Goal: Obtain resource: Download file/media

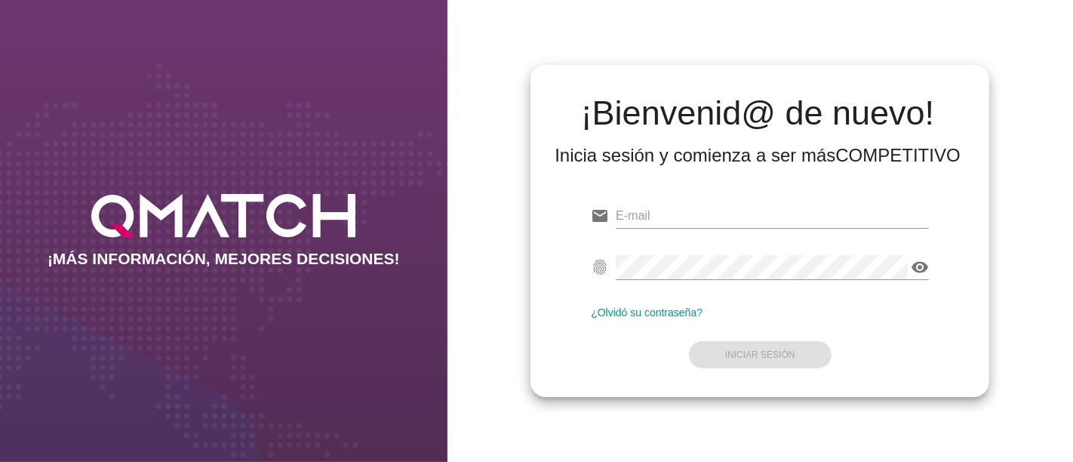
type input "[PERSON_NAME][EMAIL_ADDRESS][DOMAIN_NAME]"
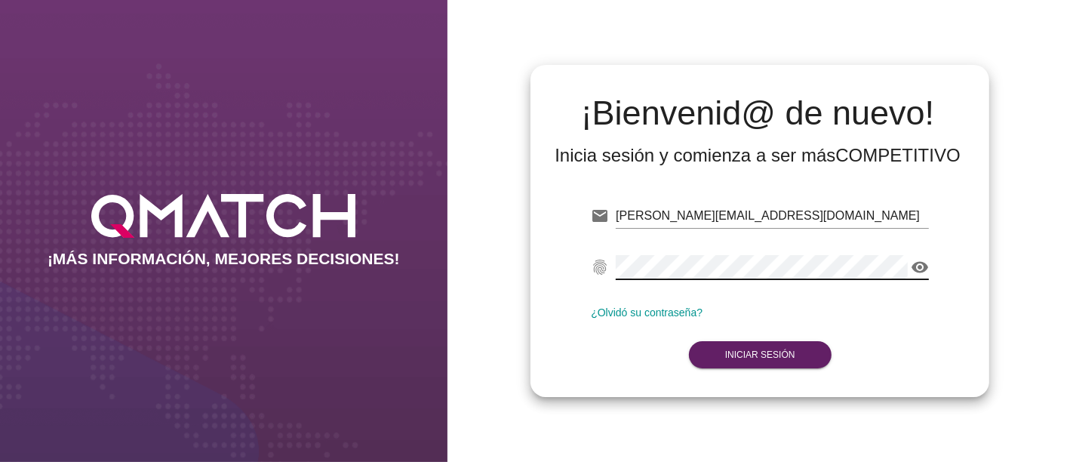
click at [607, 339] on form "email [PERSON_NAME][EMAIL_ADDRESS][DOMAIN_NAME] fingerprint visibility ¿Olvidó …" at bounding box center [760, 284] width 338 height 178
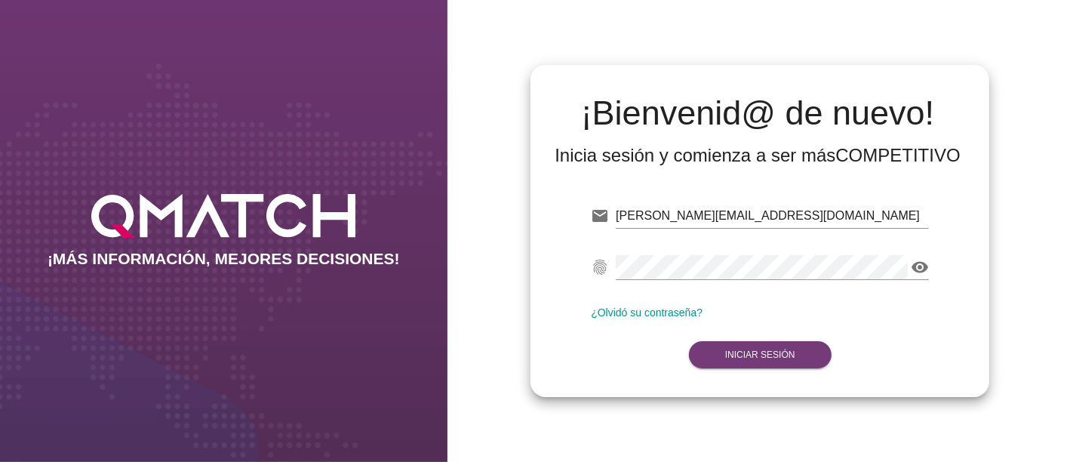
click at [720, 361] on button "Iniciar Sesión" at bounding box center [760, 354] width 143 height 27
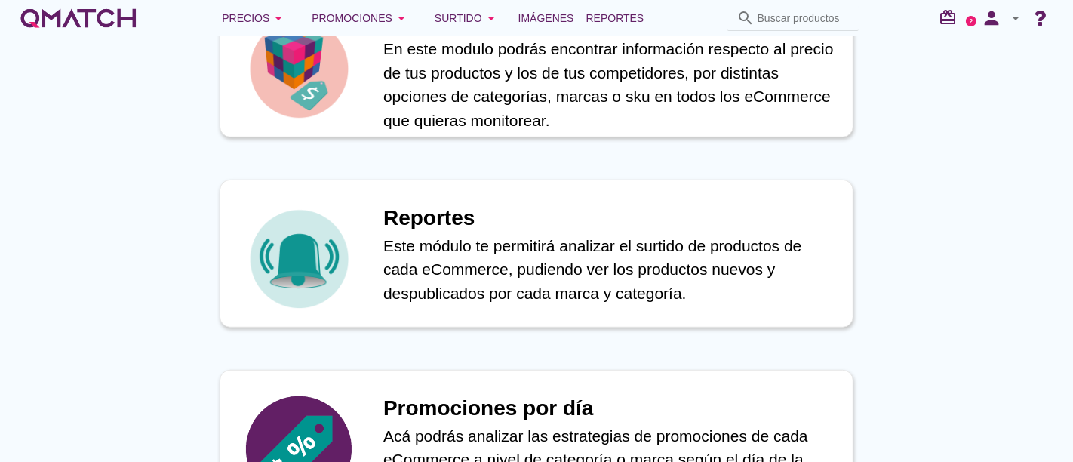
scroll to position [740, 0]
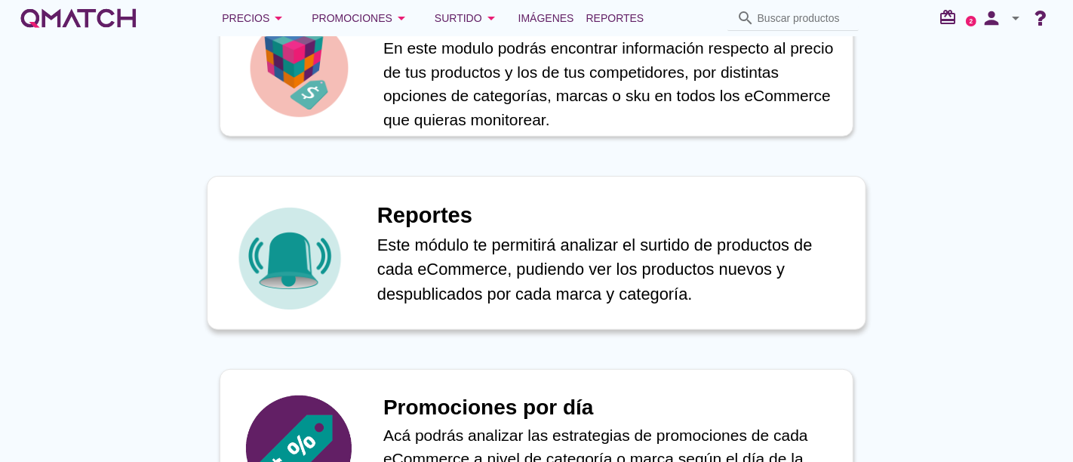
click at [513, 204] on h1 "Reportes" at bounding box center [613, 215] width 472 height 33
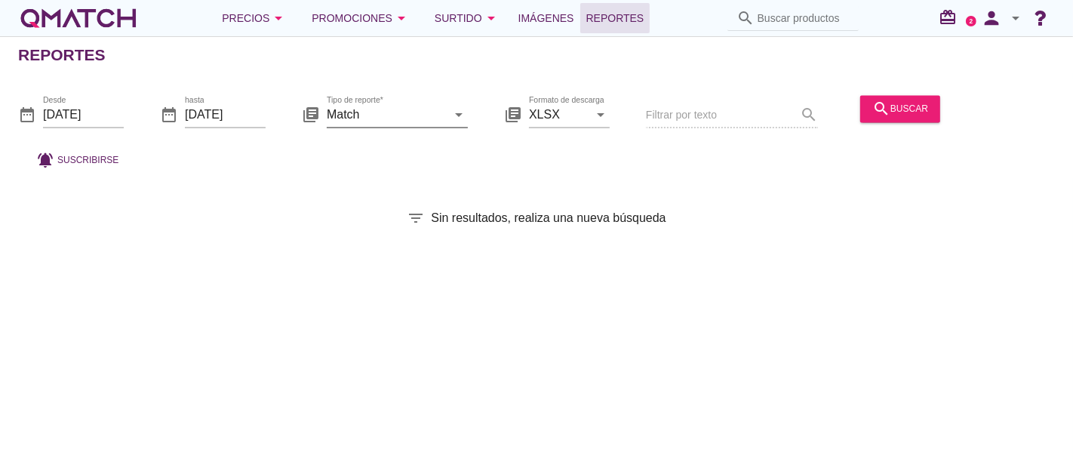
click at [371, 117] on input "Match" at bounding box center [387, 115] width 120 height 24
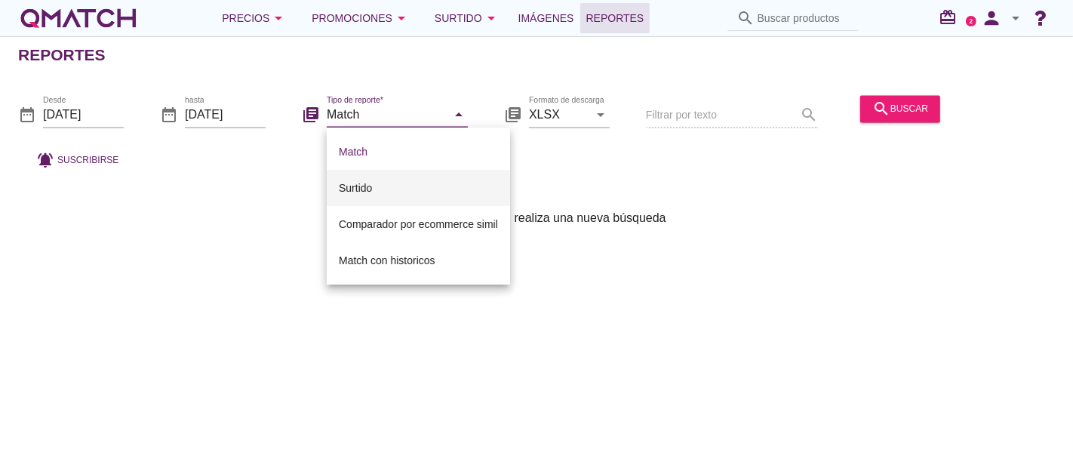
click at [371, 180] on div "Surtido" at bounding box center [418, 188] width 159 height 18
type input "Surtido"
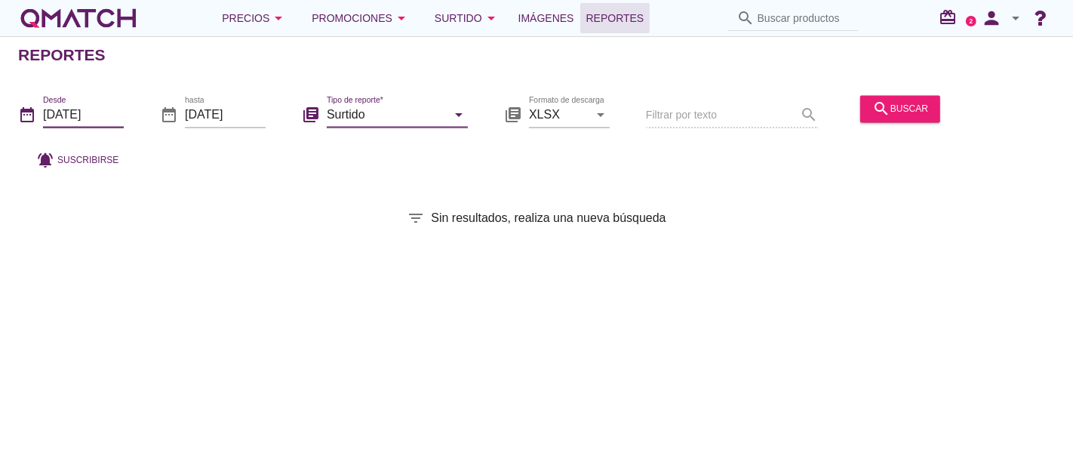
click at [105, 121] on input "[DATE]" at bounding box center [83, 115] width 81 height 24
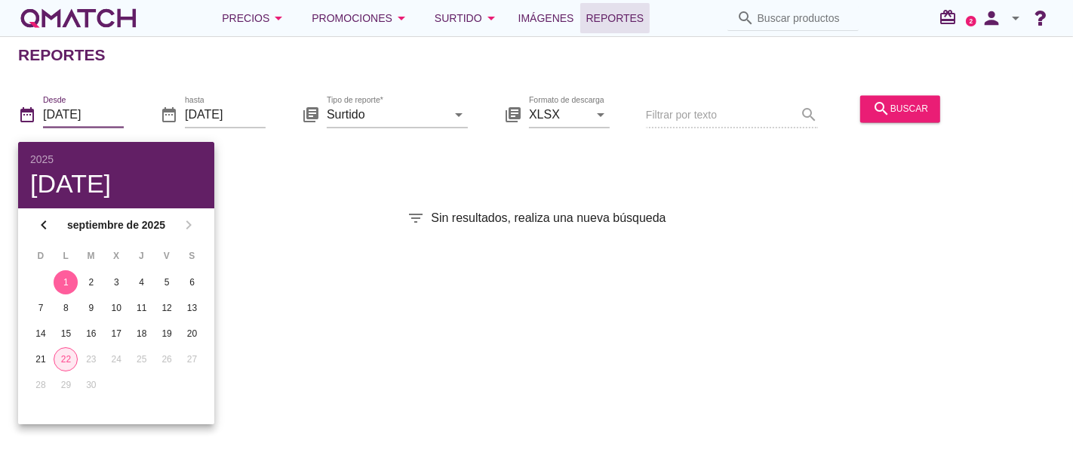
click at [66, 354] on div "22" at bounding box center [65, 359] width 23 height 14
type input "[DATE]"
click at [913, 108] on div "search buscar" at bounding box center [900, 109] width 56 height 18
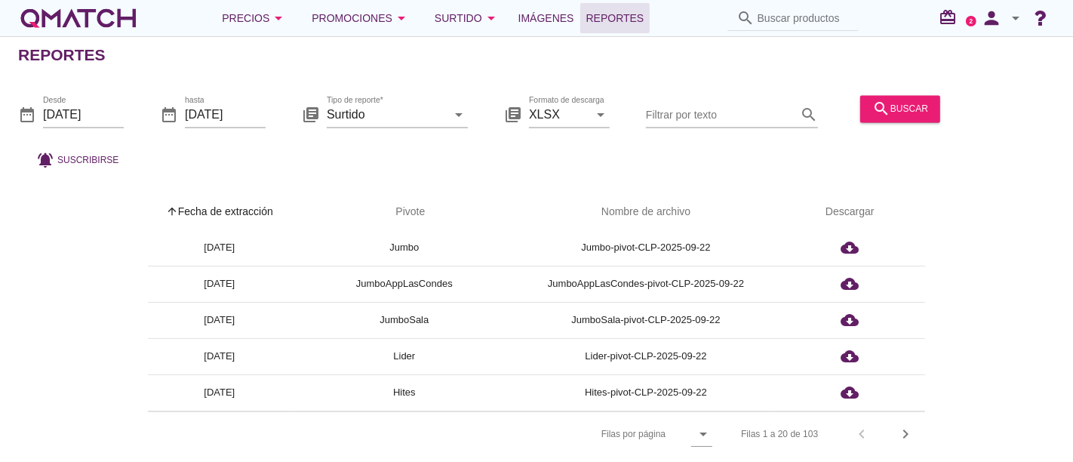
scroll to position [148, 0]
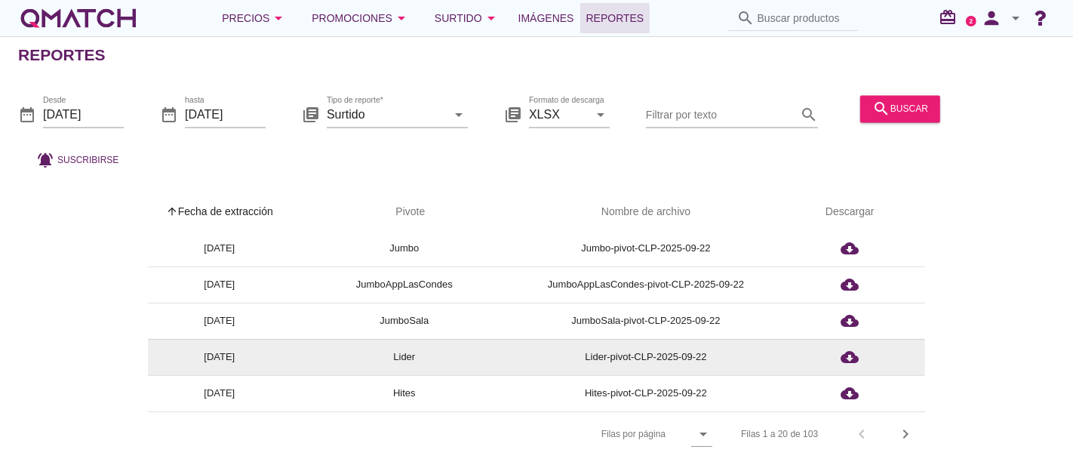
click at [846, 361] on td "cloud_download" at bounding box center [849, 357] width 151 height 36
click at [849, 352] on icon "cloud_download" at bounding box center [849, 357] width 18 height 18
